Goal: Task Accomplishment & Management: Complete application form

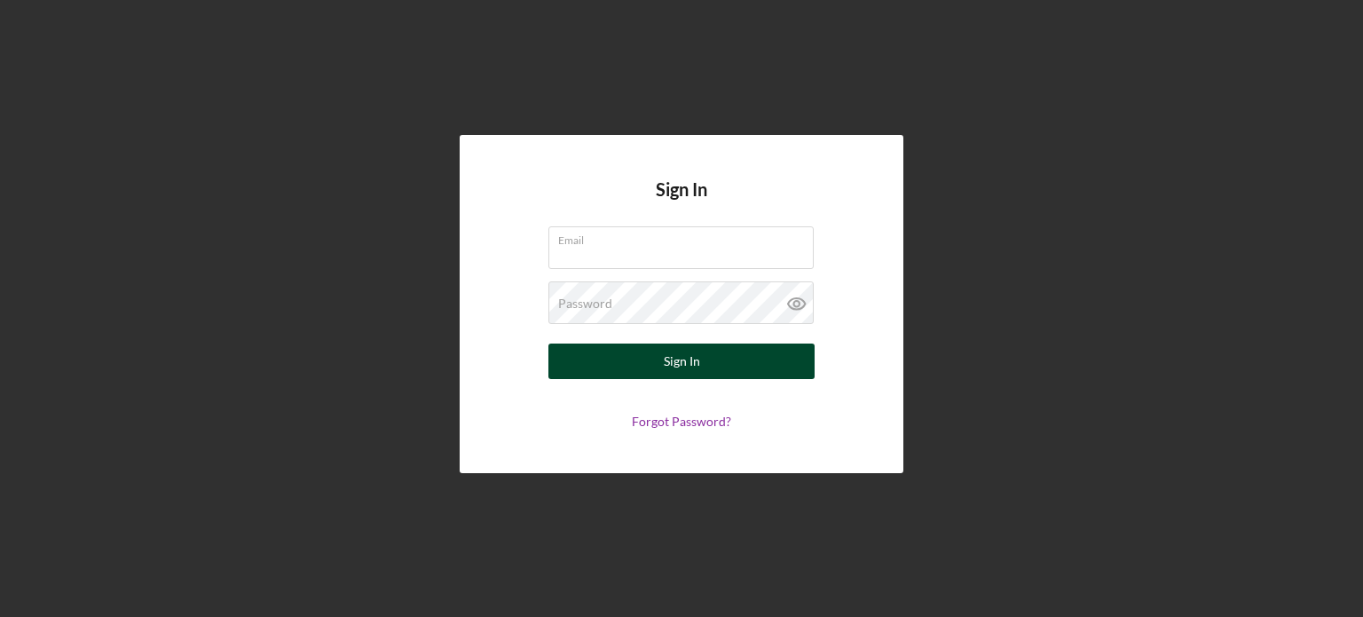
type input "[EMAIL_ADDRESS][DOMAIN_NAME]"
click at [643, 356] on button "Sign In" at bounding box center [681, 361] width 266 height 36
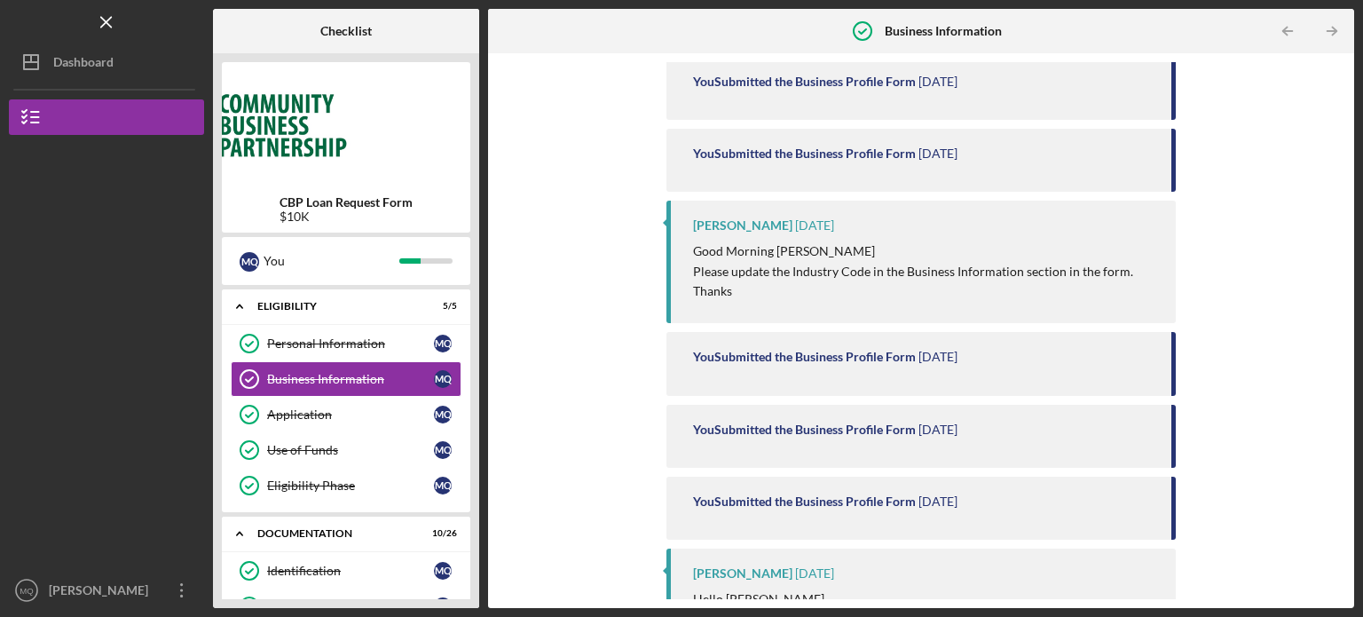
scroll to position [785, 0]
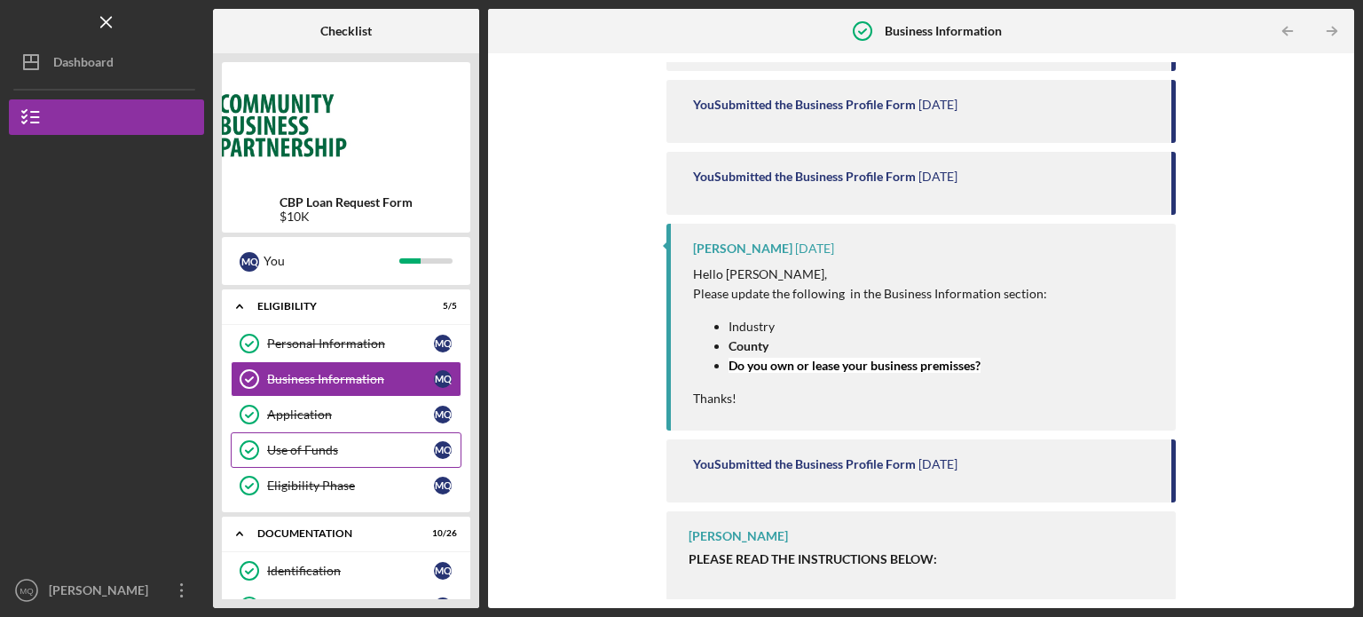
click at [275, 445] on div "Use of Funds" at bounding box center [350, 450] width 167 height 14
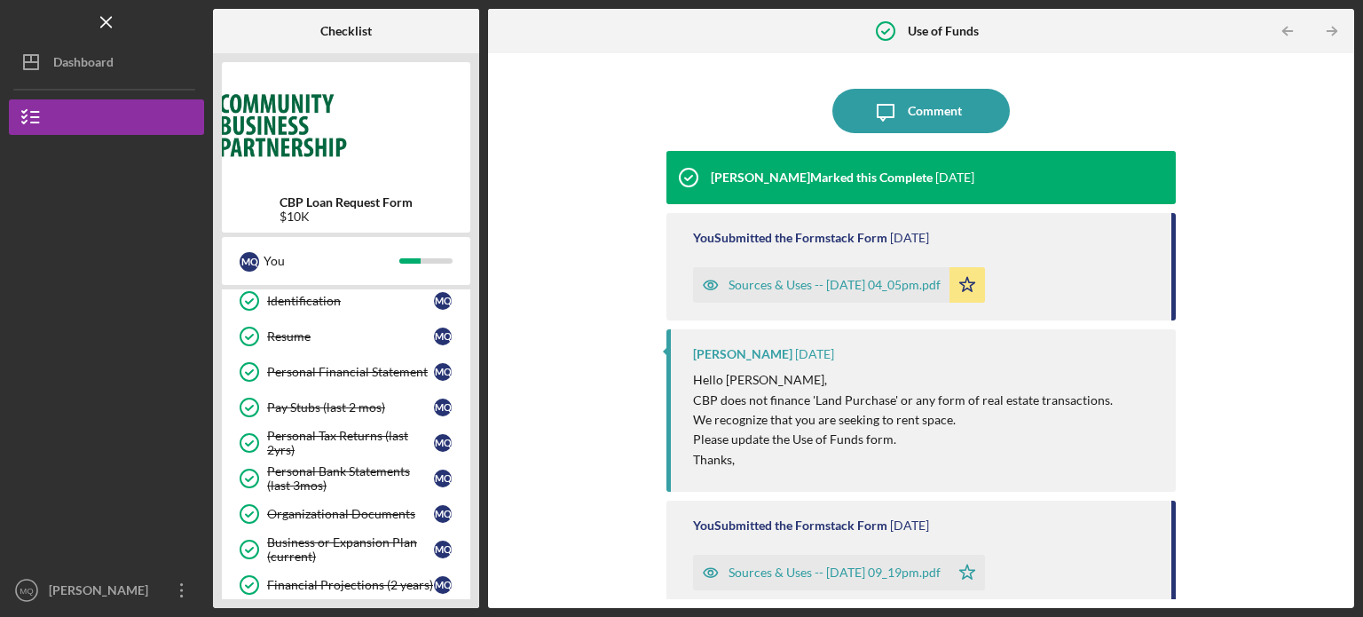
scroll to position [540, 0]
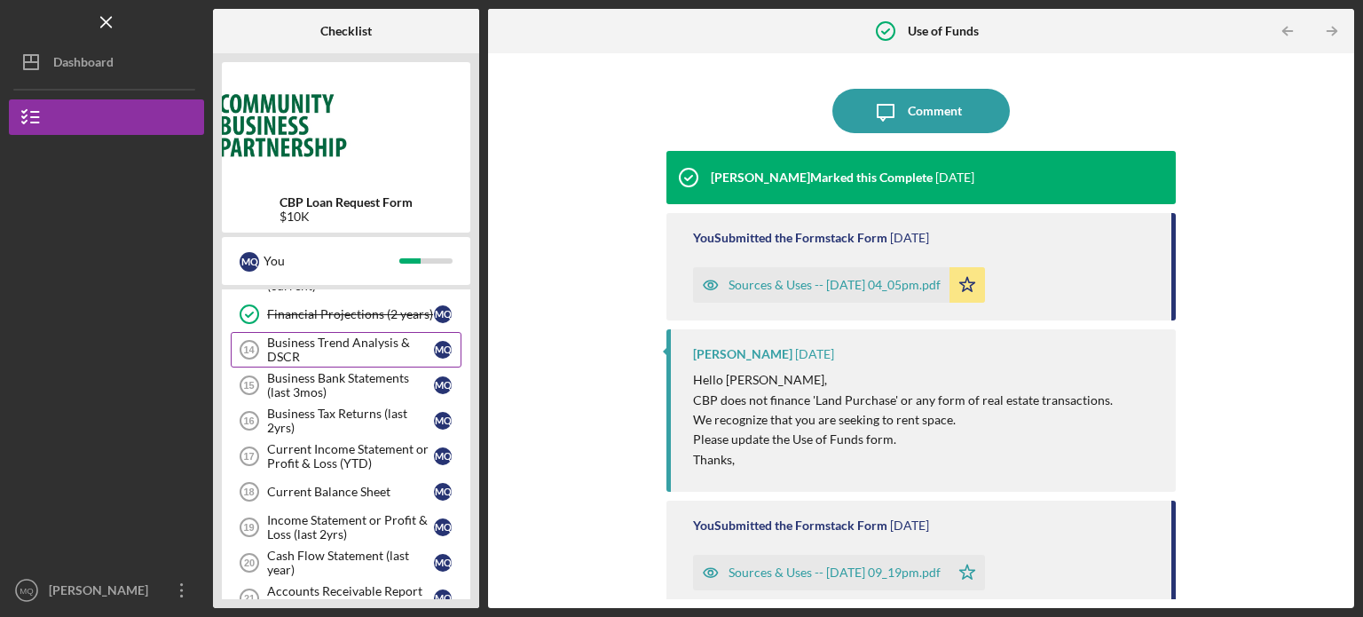
click at [364, 345] on div "Business Trend Analysis & DSCR" at bounding box center [350, 349] width 167 height 28
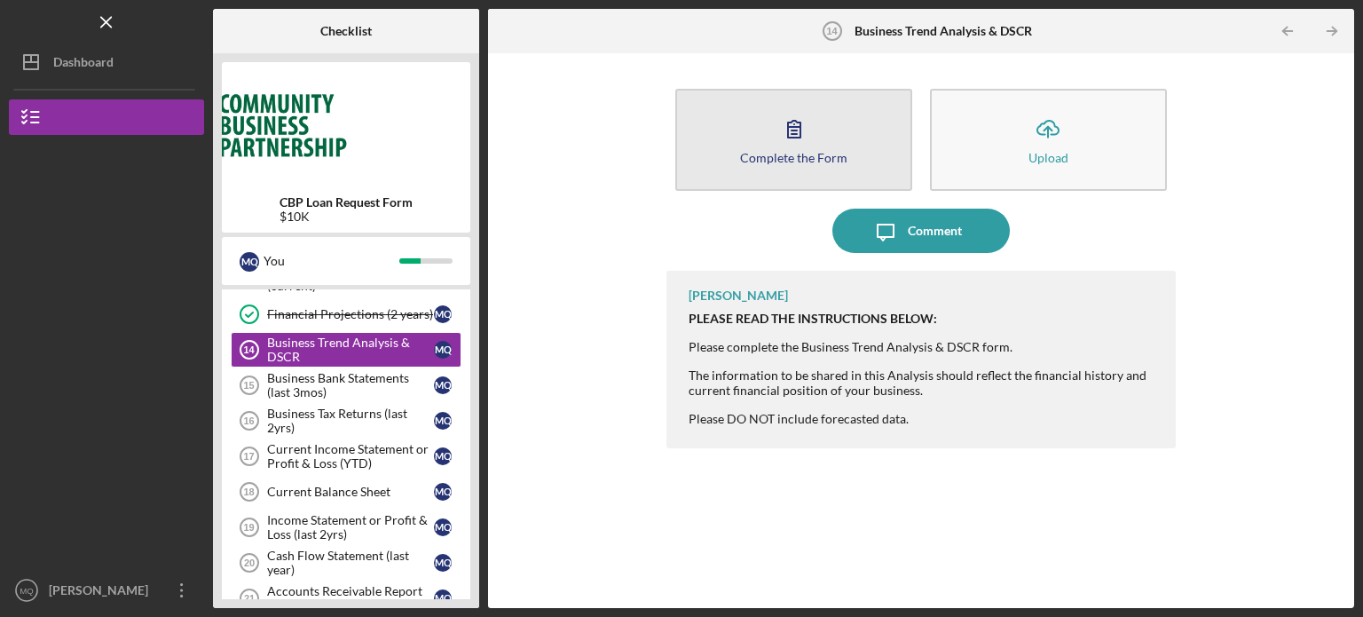
click at [815, 122] on icon "button" at bounding box center [794, 129] width 44 height 44
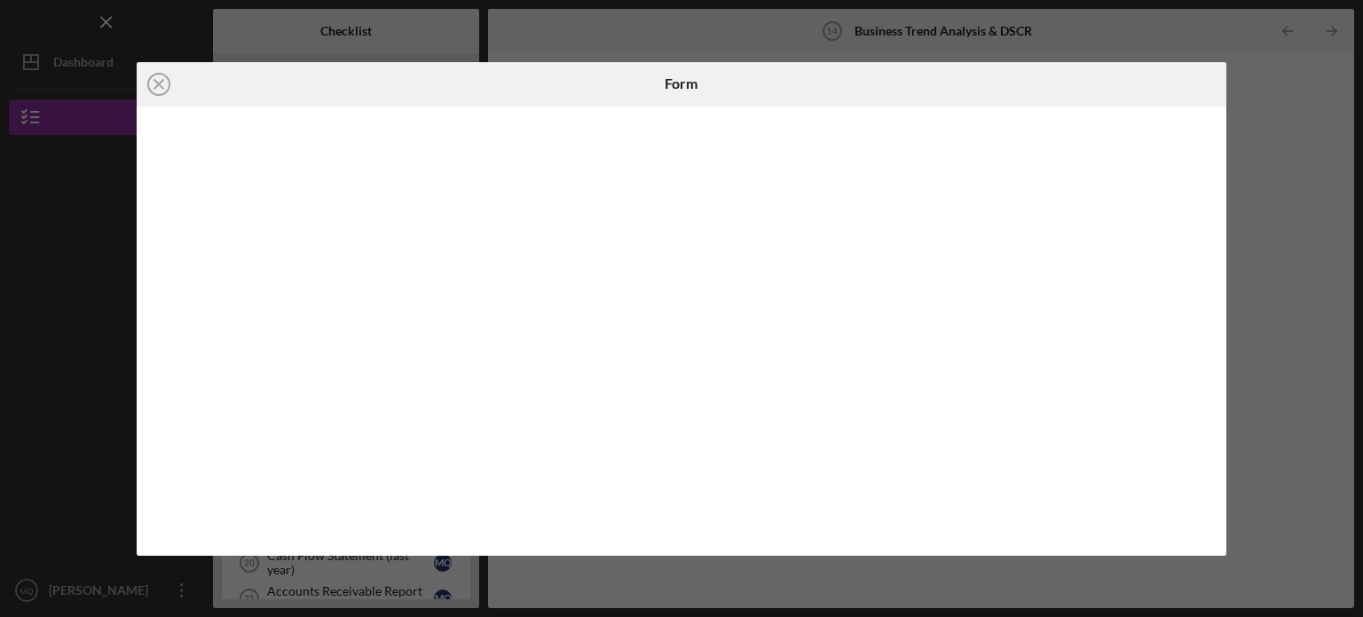
click at [1266, 274] on div "Icon/Close Form" at bounding box center [681, 308] width 1363 height 617
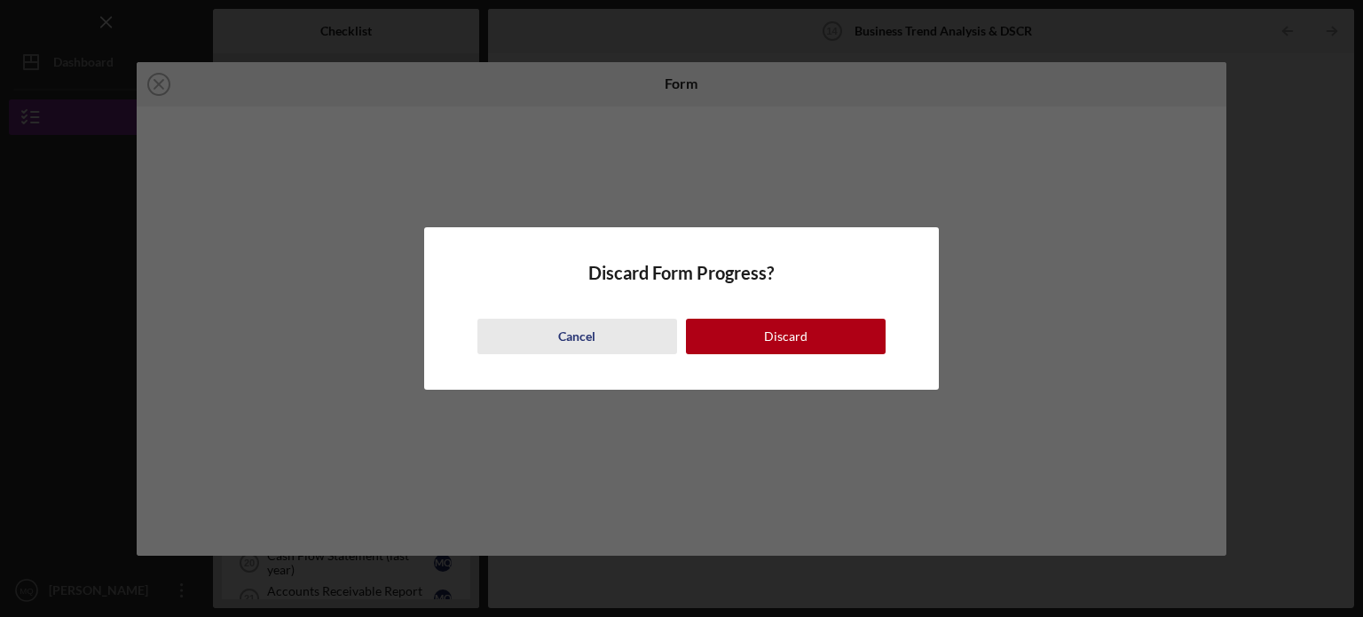
click at [583, 327] on div "Cancel" at bounding box center [576, 337] width 37 height 36
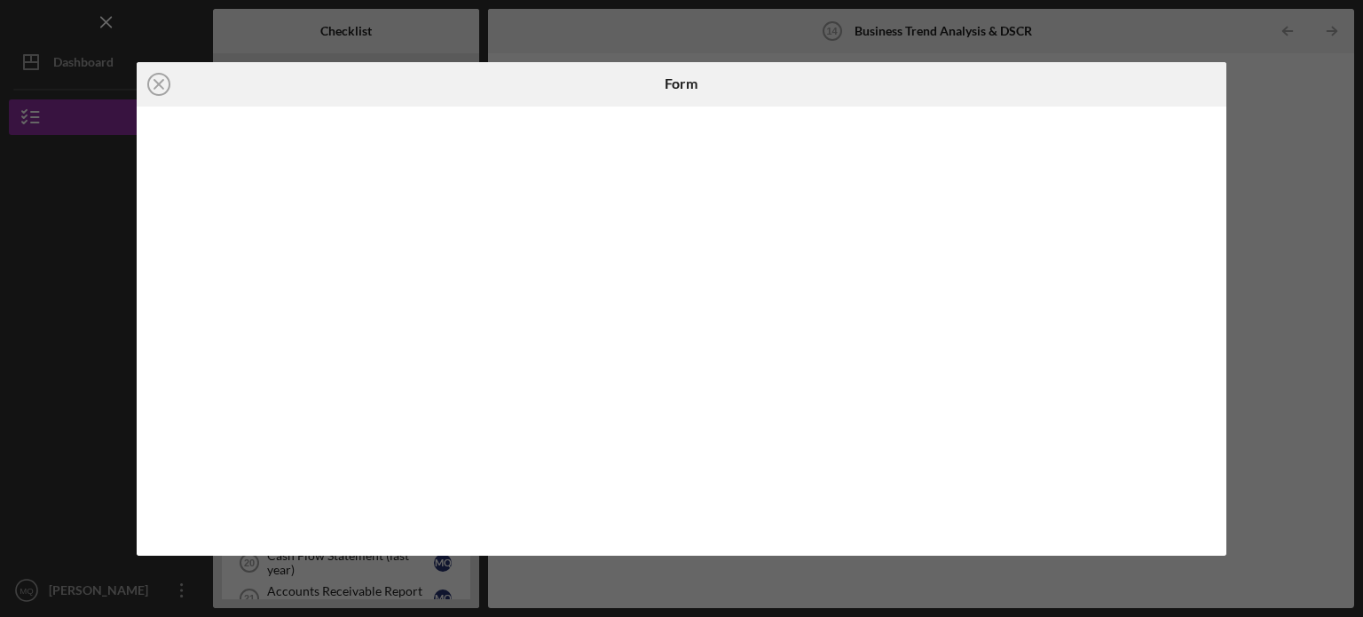
click at [1218, 315] on div at bounding box center [682, 331] width 1091 height 449
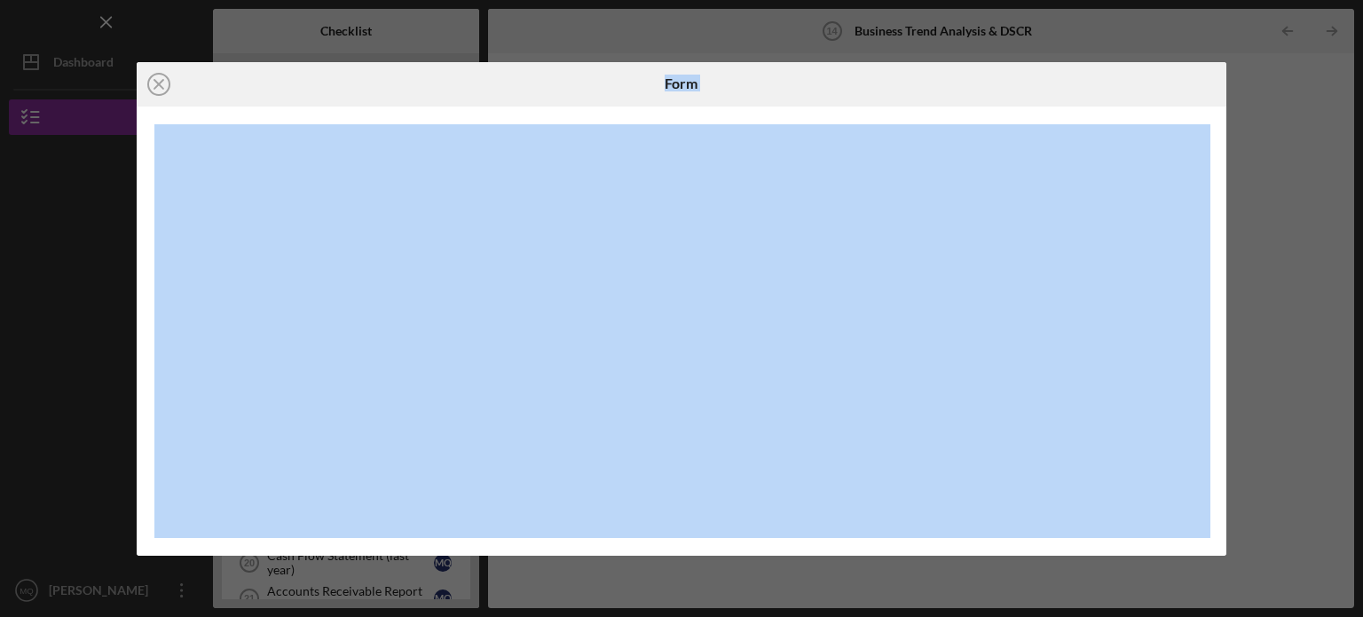
click at [1214, 312] on div at bounding box center [682, 331] width 1091 height 449
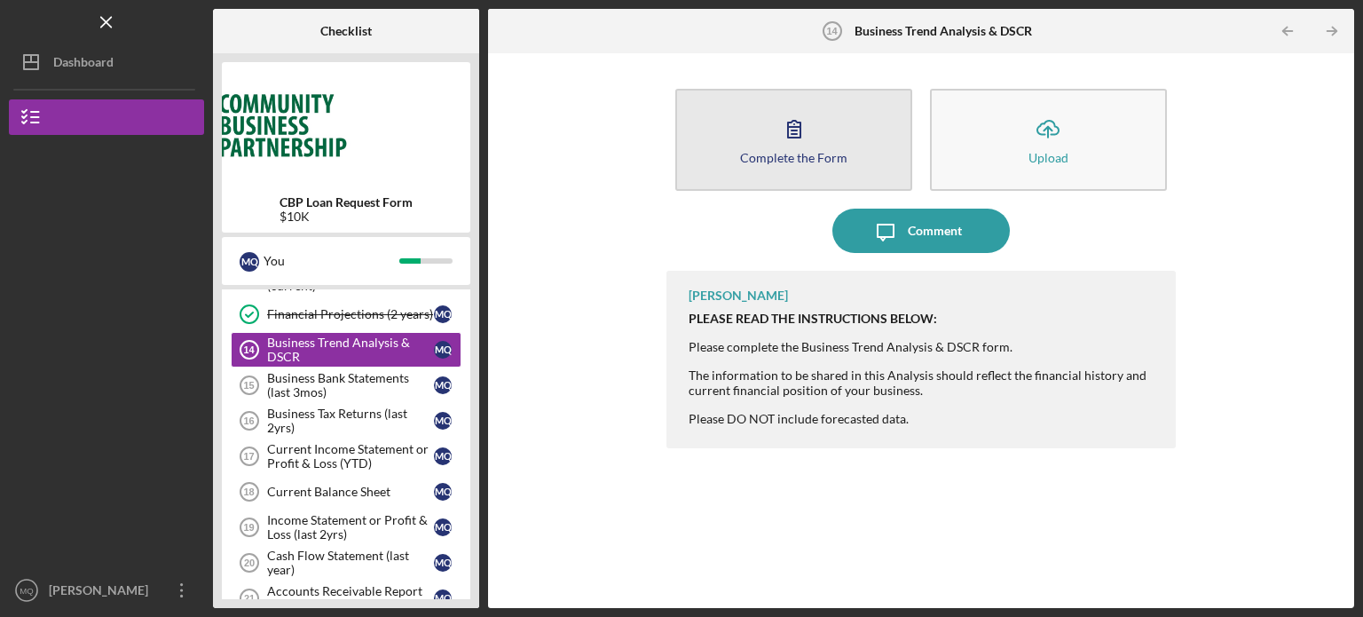
click at [799, 127] on icon "button" at bounding box center [794, 129] width 12 height 17
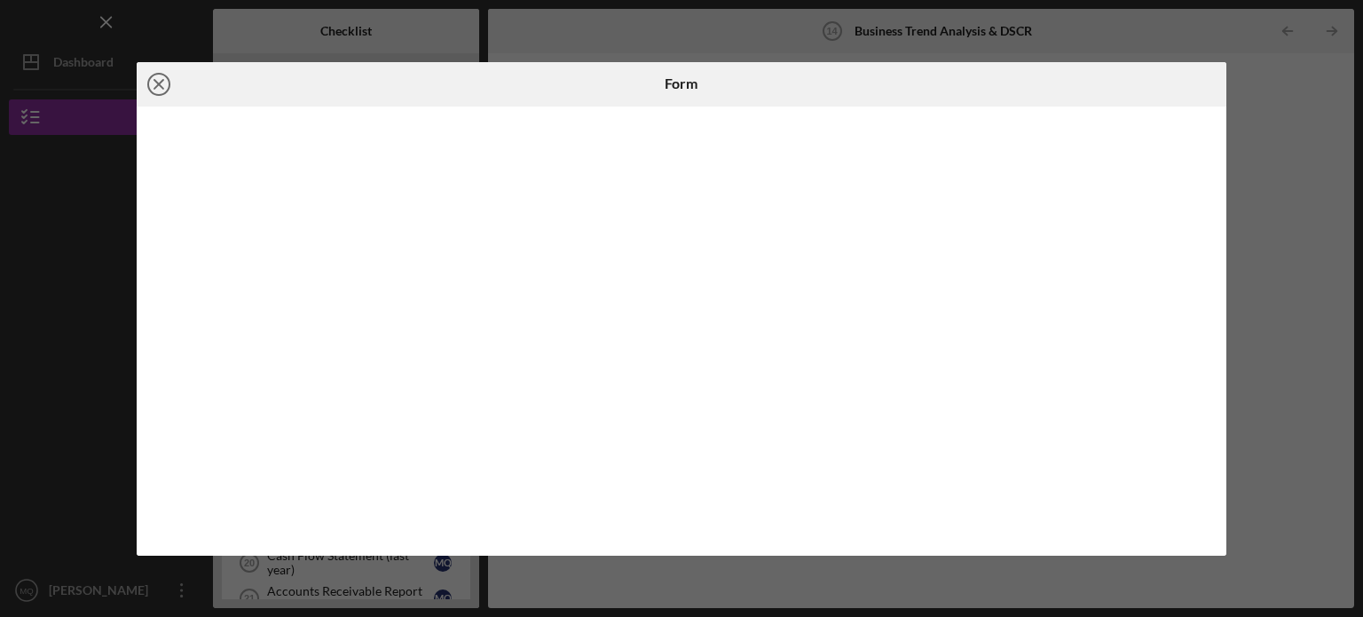
click at [156, 89] on icon "Icon/Close" at bounding box center [159, 84] width 44 height 44
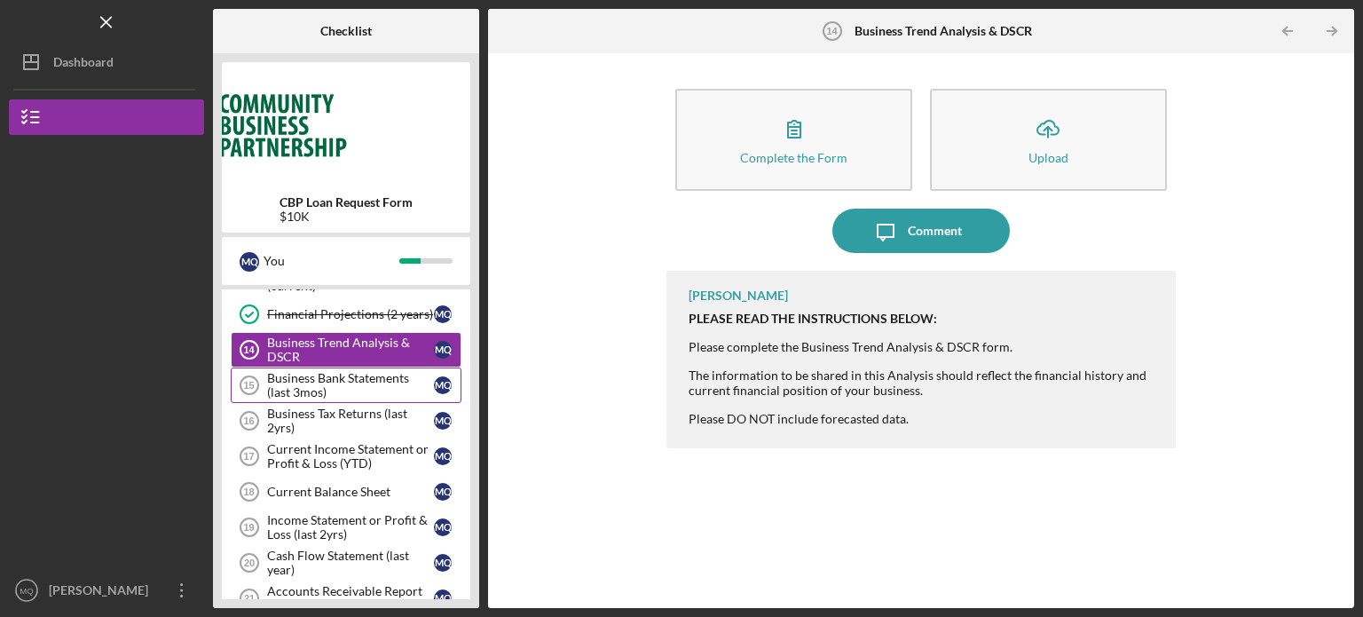
click at [331, 375] on div "Business Bank Statements (last 3mos)" at bounding box center [350, 385] width 167 height 28
